Goal: Information Seeking & Learning: Find specific fact

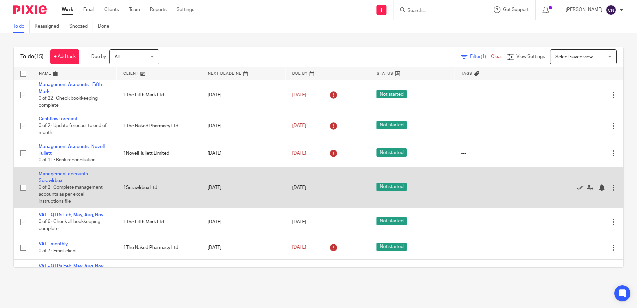
scroll to position [33, 0]
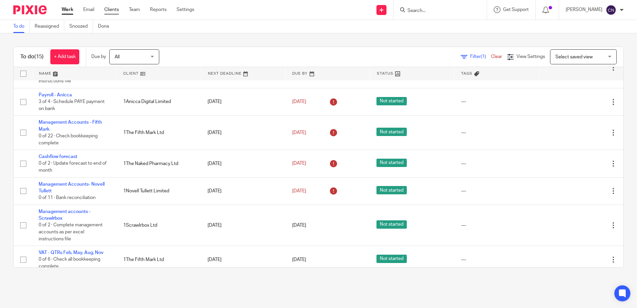
click at [113, 9] on link "Clients" at bounding box center [111, 9] width 15 height 7
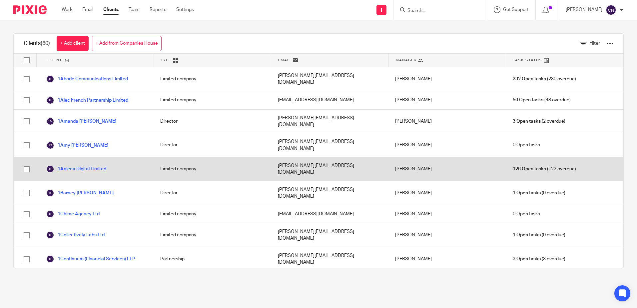
click at [69, 165] on link "1Anicca Digital Limited" at bounding box center [76, 169] width 60 height 8
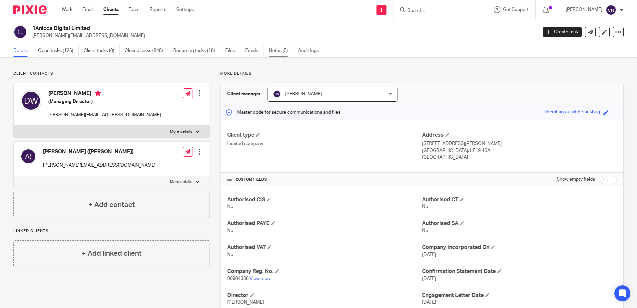
click at [274, 51] on link "Notes (5)" at bounding box center [281, 50] width 24 height 13
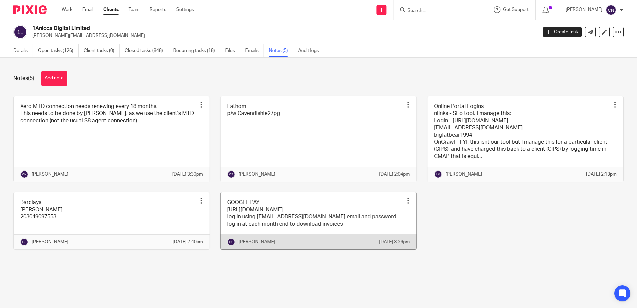
click at [248, 227] on link at bounding box center [319, 220] width 196 height 57
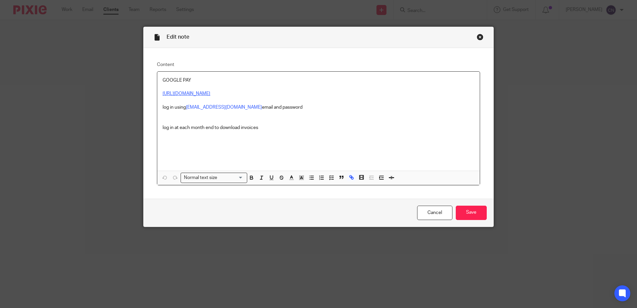
click at [170, 92] on link "[URL][DOMAIN_NAME]" at bounding box center [187, 93] width 48 height 5
click at [166, 94] on link "[URL][DOMAIN_NAME]" at bounding box center [187, 93] width 48 height 5
click at [163, 95] on link "[URL][DOMAIN_NAME]" at bounding box center [187, 93] width 48 height 5
click at [199, 114] on link "[URL][DOMAIN_NAME]" at bounding box center [223, 114] width 48 height 7
click at [246, 113] on link "[URL][DOMAIN_NAME]" at bounding box center [223, 114] width 48 height 7
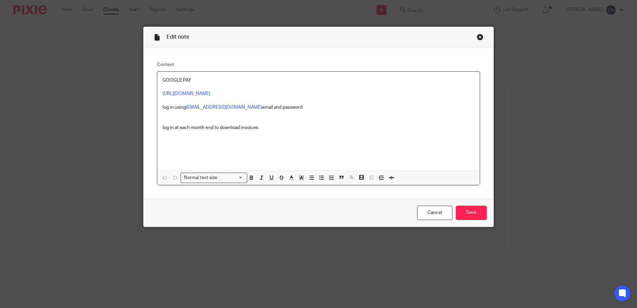
click at [352, 136] on div "GOOGLE PAY [URL][DOMAIN_NAME] log in using [EMAIL_ADDRESS][DOMAIN_NAME] email a…" at bounding box center [318, 121] width 323 height 99
